Goal: Transaction & Acquisition: Purchase product/service

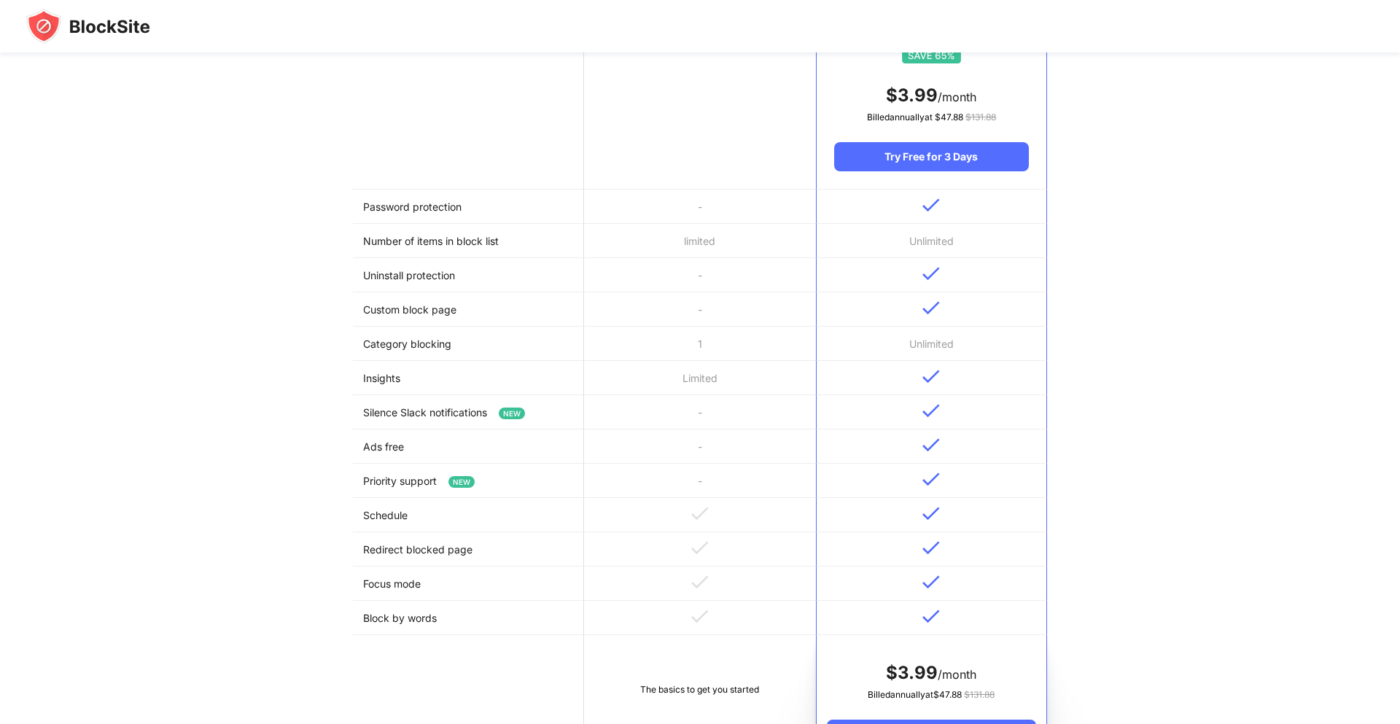
scroll to position [265, 0]
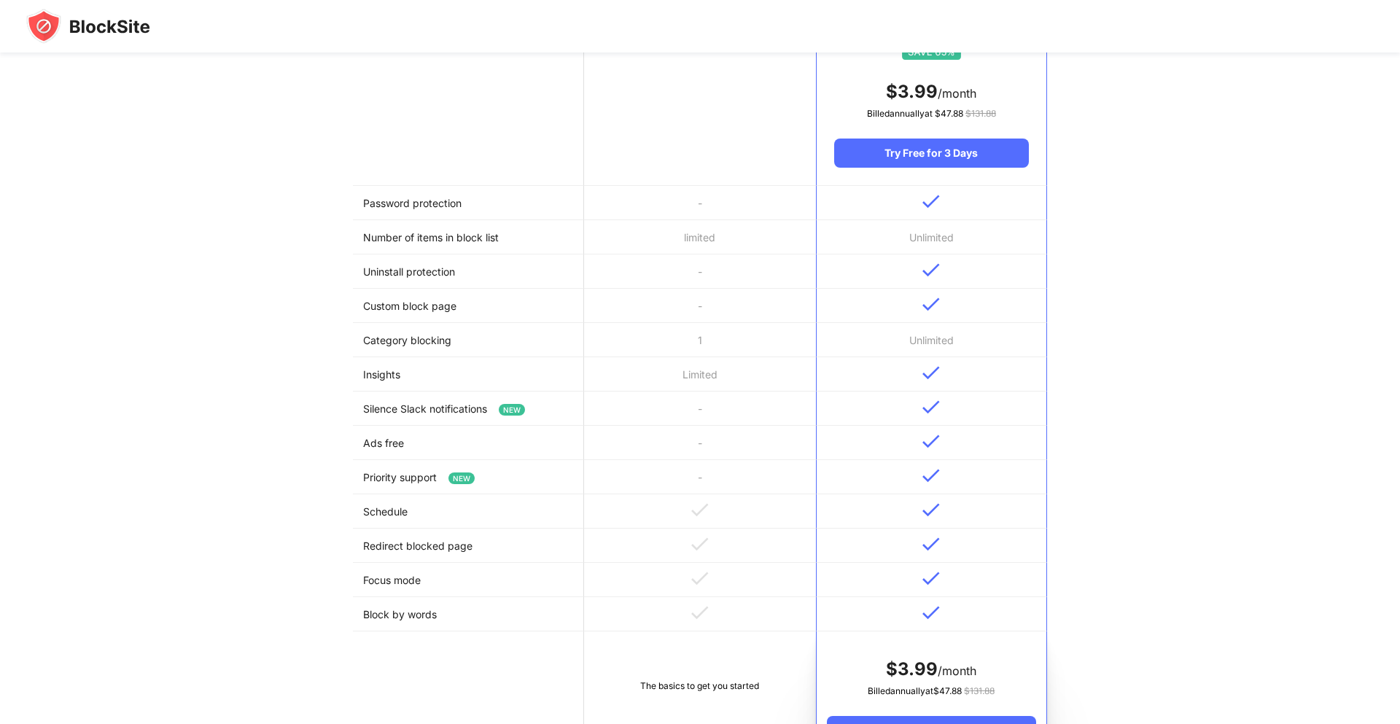
click at [82, 18] on img at bounding box center [88, 26] width 124 height 35
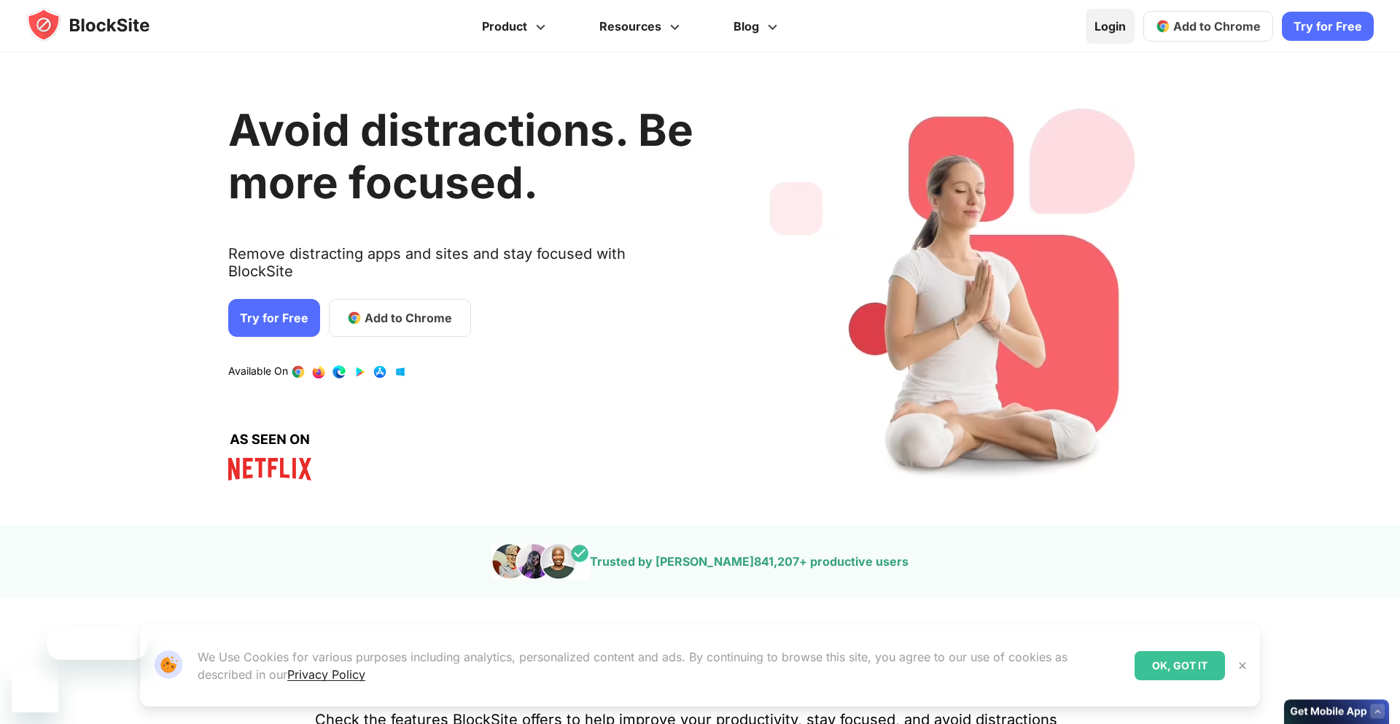
click at [1104, 15] on link "Login" at bounding box center [1109, 26] width 49 height 35
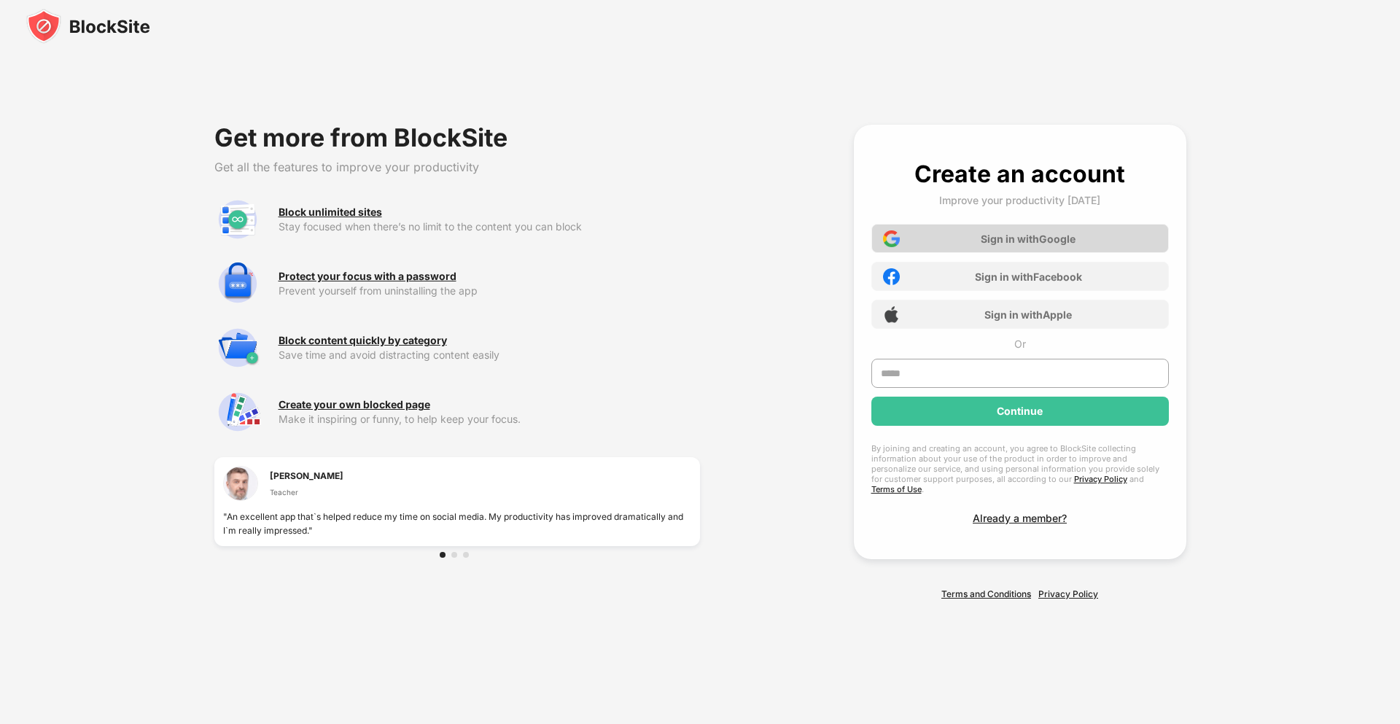
click at [968, 237] on div "Sign in with Google" at bounding box center [1019, 238] width 297 height 29
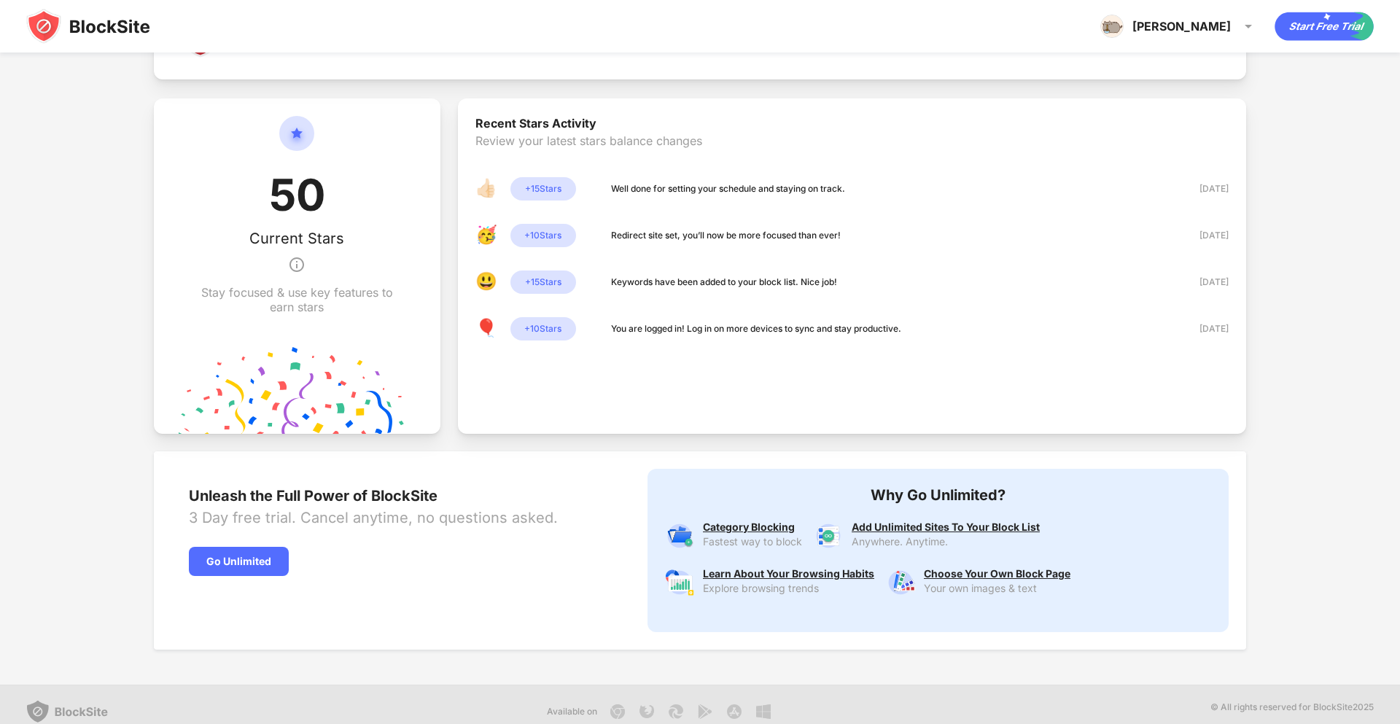
scroll to position [369, 0]
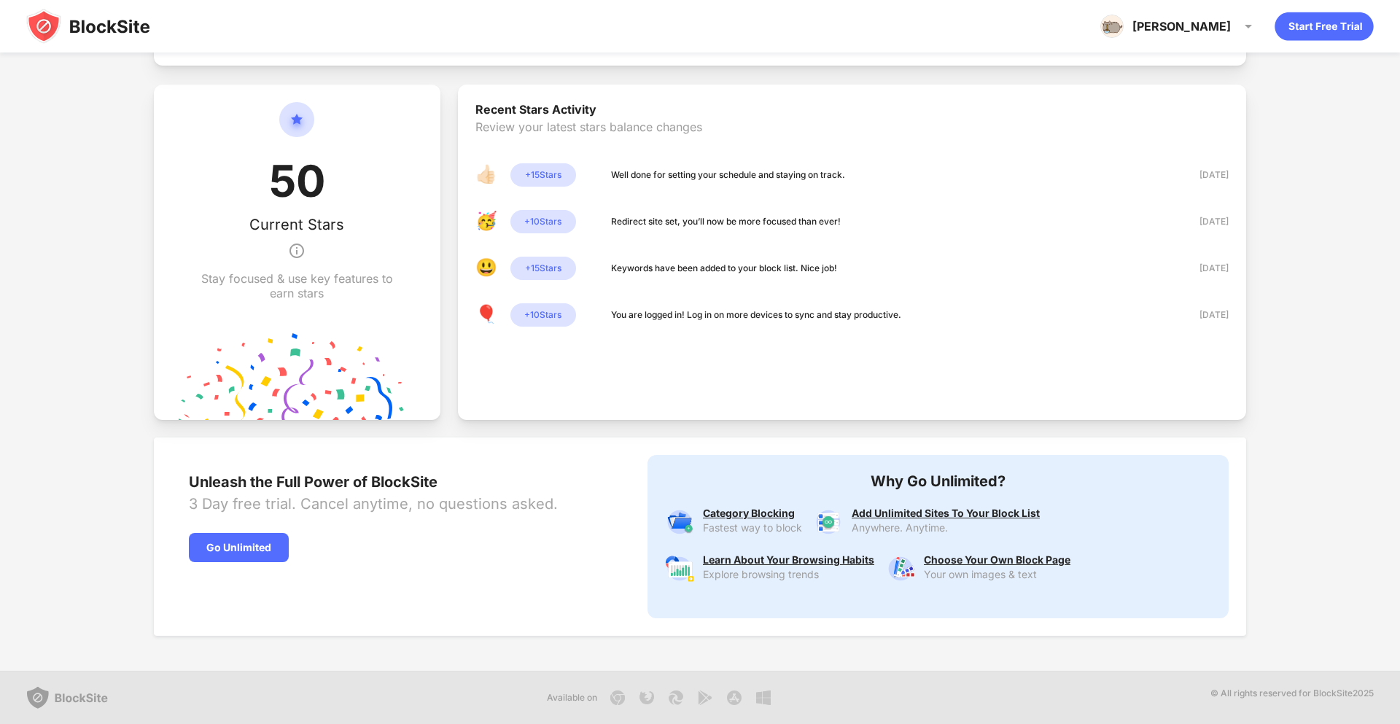
click at [714, 280] on div "👍🏻 + 15 Stars Well done for setting your schedule and staying on track. 14 Oct …" at bounding box center [851, 244] width 753 height 163
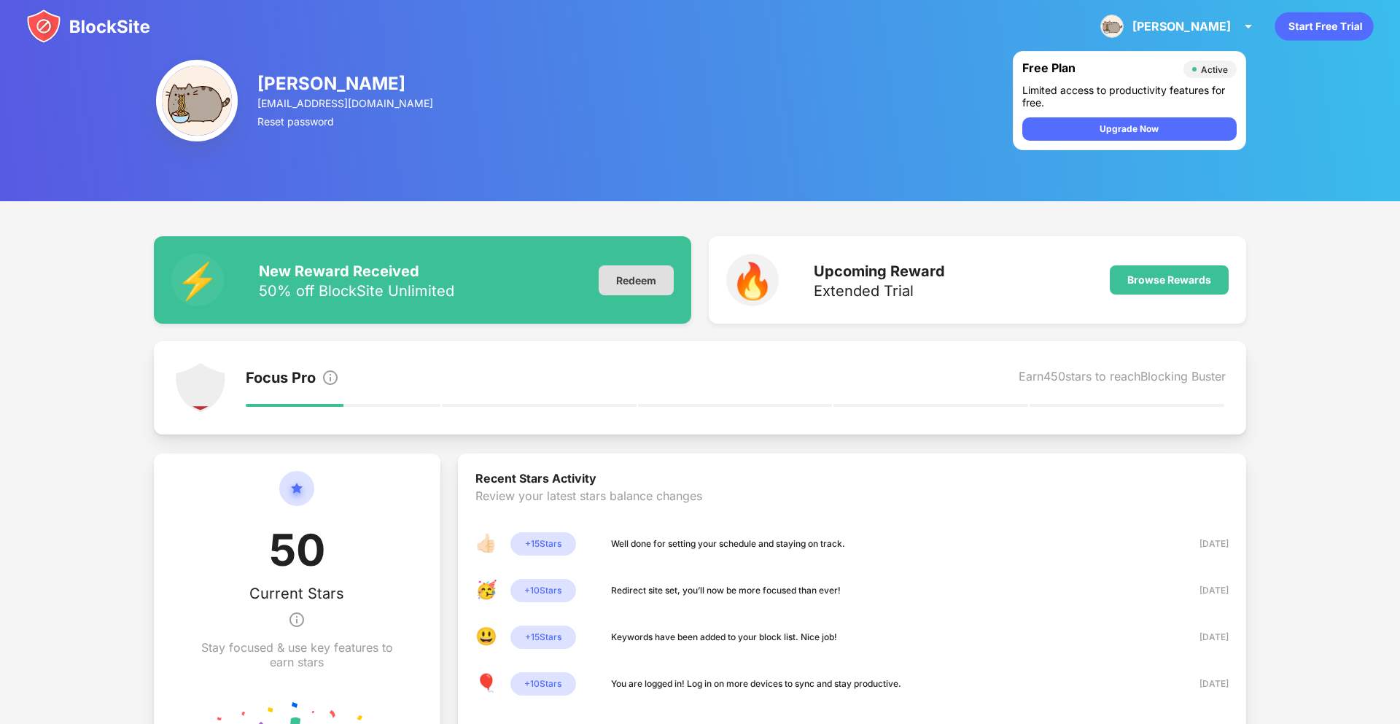
click at [635, 289] on div "Redeem" at bounding box center [635, 280] width 75 height 30
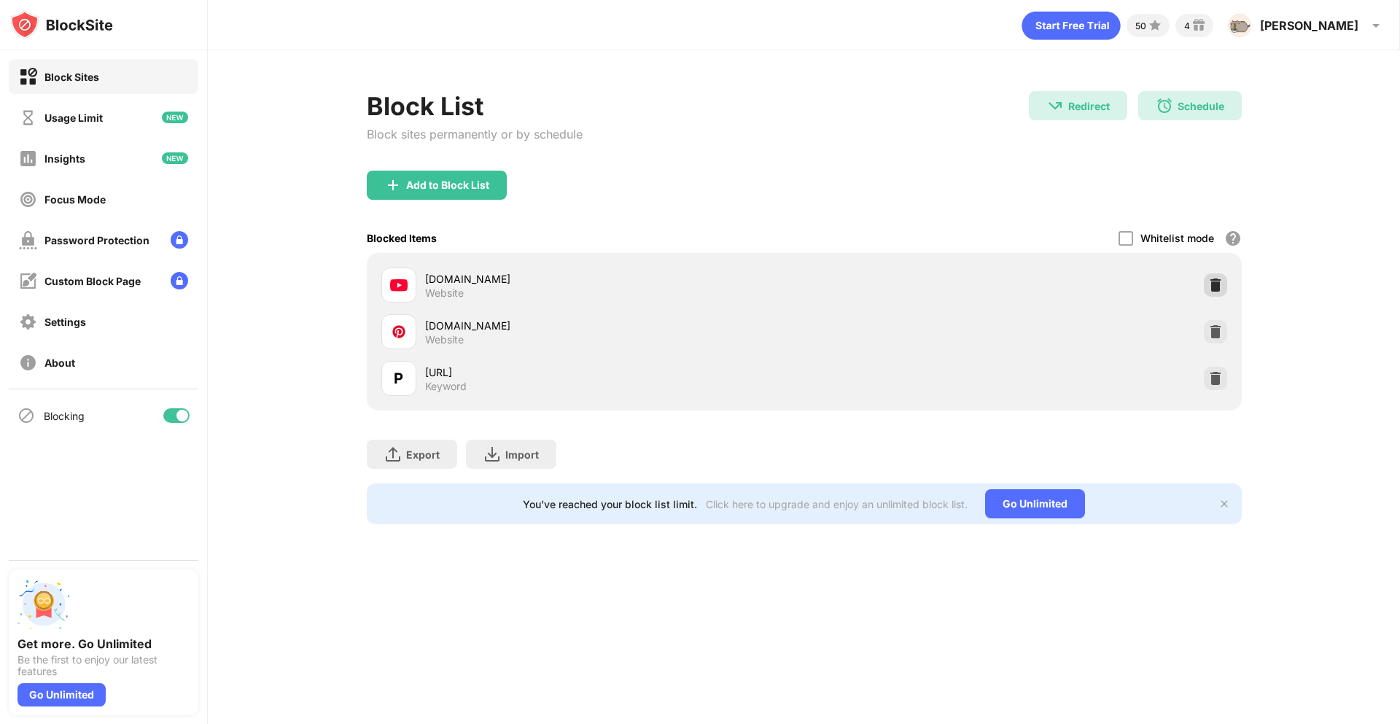
click at [1218, 283] on img at bounding box center [1215, 285] width 15 height 15
